Goal: Task Accomplishment & Management: Manage account settings

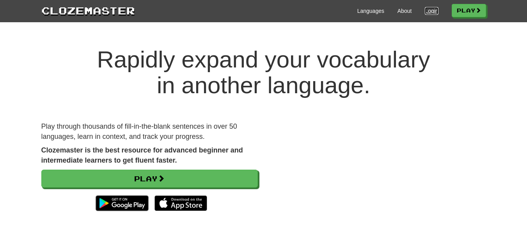
click at [425, 12] on link "Login" at bounding box center [431, 11] width 13 height 8
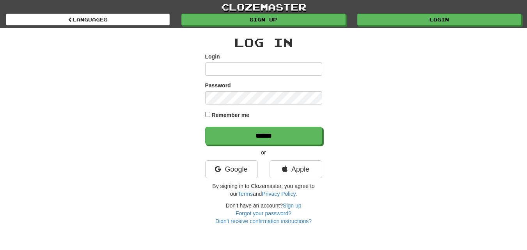
click at [279, 61] on div "Login" at bounding box center [263, 64] width 117 height 23
click at [277, 64] on input "Login" at bounding box center [263, 68] width 117 height 13
click at [278, 65] on input "Login" at bounding box center [263, 68] width 117 height 13
